Goal: Obtain resource: Obtain resource

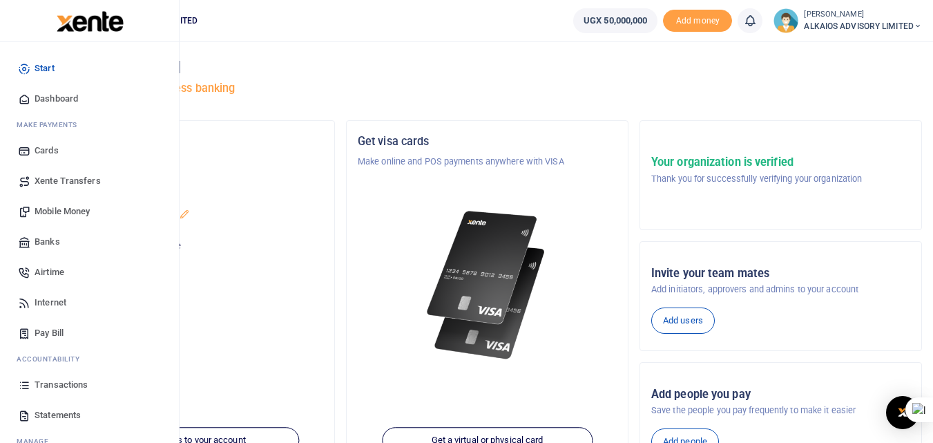
click at [73, 211] on span "Mobile Money" at bounding box center [62, 211] width 55 height 14
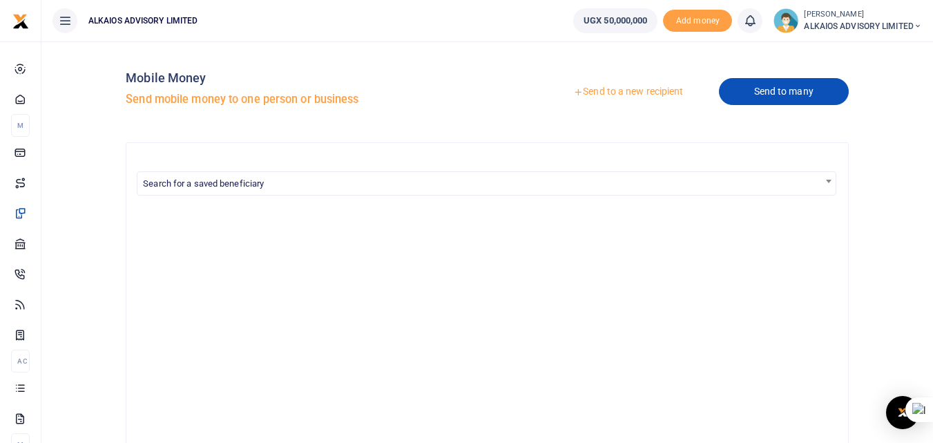
click at [774, 89] on link "Send to many" at bounding box center [784, 91] width 130 height 27
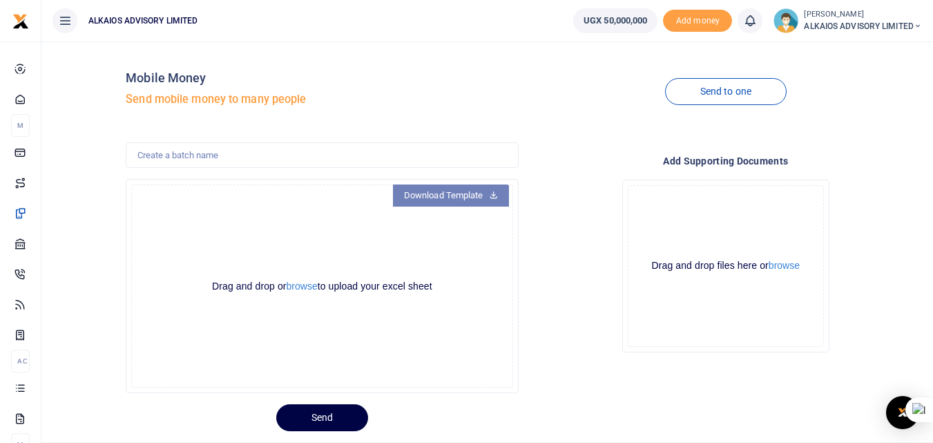
click at [462, 193] on link "Download Template" at bounding box center [451, 195] width 116 height 22
